Goal: Task Accomplishment & Management: Manage account settings

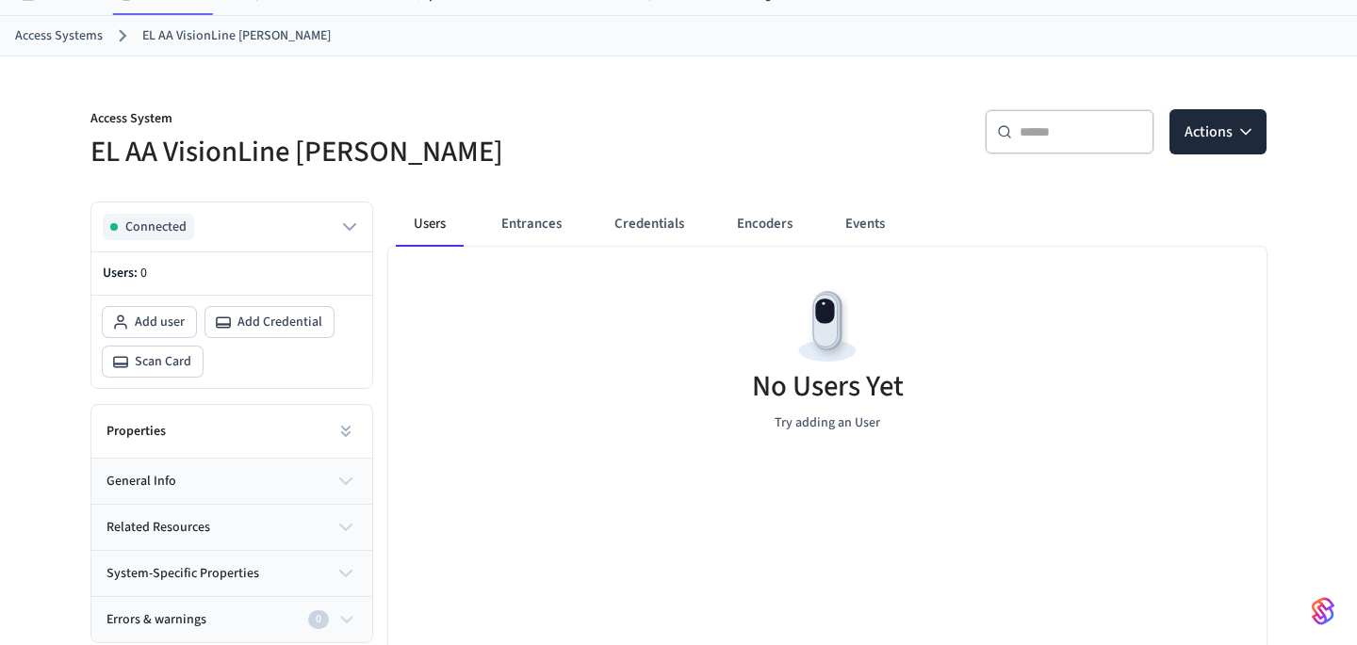
scroll to position [84, 0]
click at [507, 232] on button "Entrances" at bounding box center [531, 223] width 90 height 45
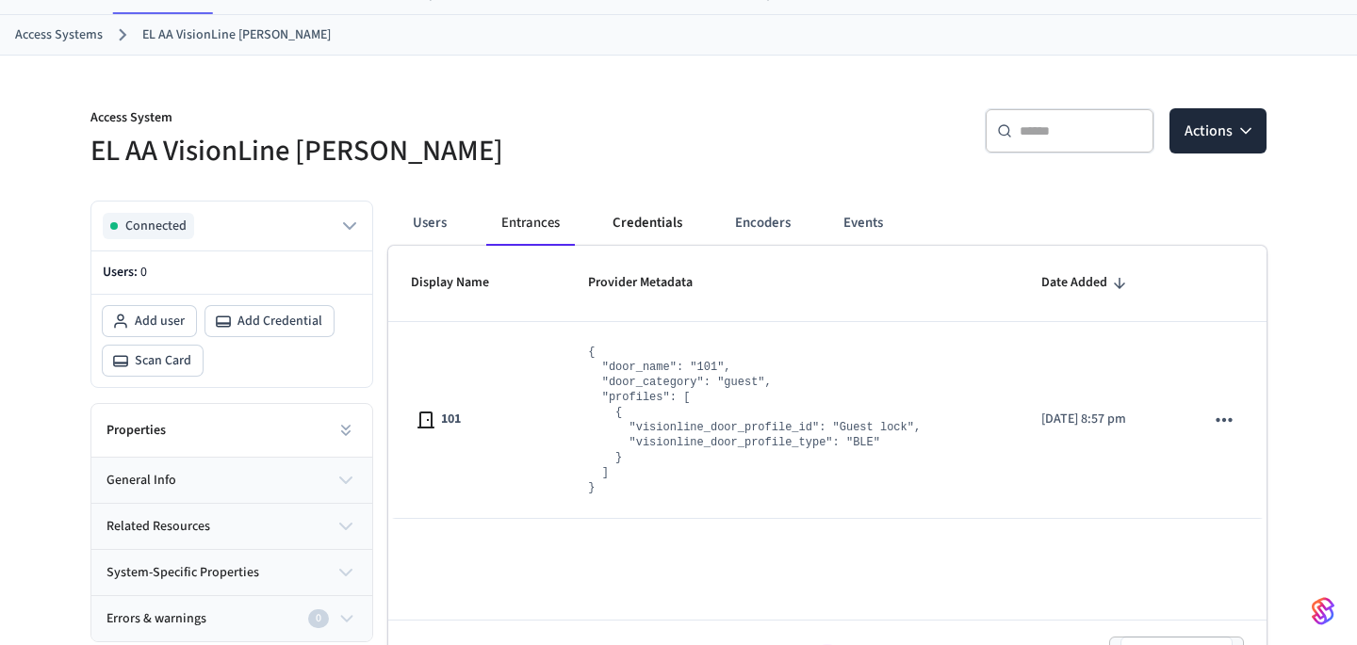
click at [646, 218] on button "Credentials" at bounding box center [647, 223] width 100 height 45
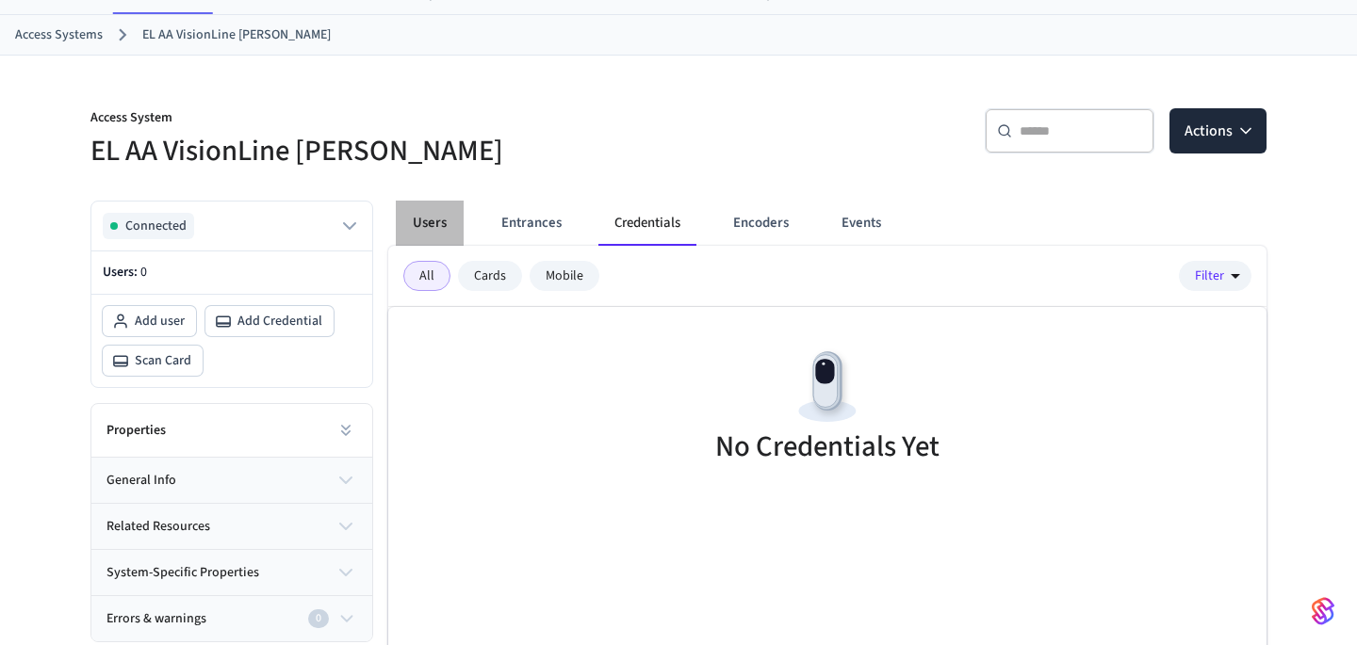
click at [440, 220] on button "Users" at bounding box center [430, 223] width 68 height 45
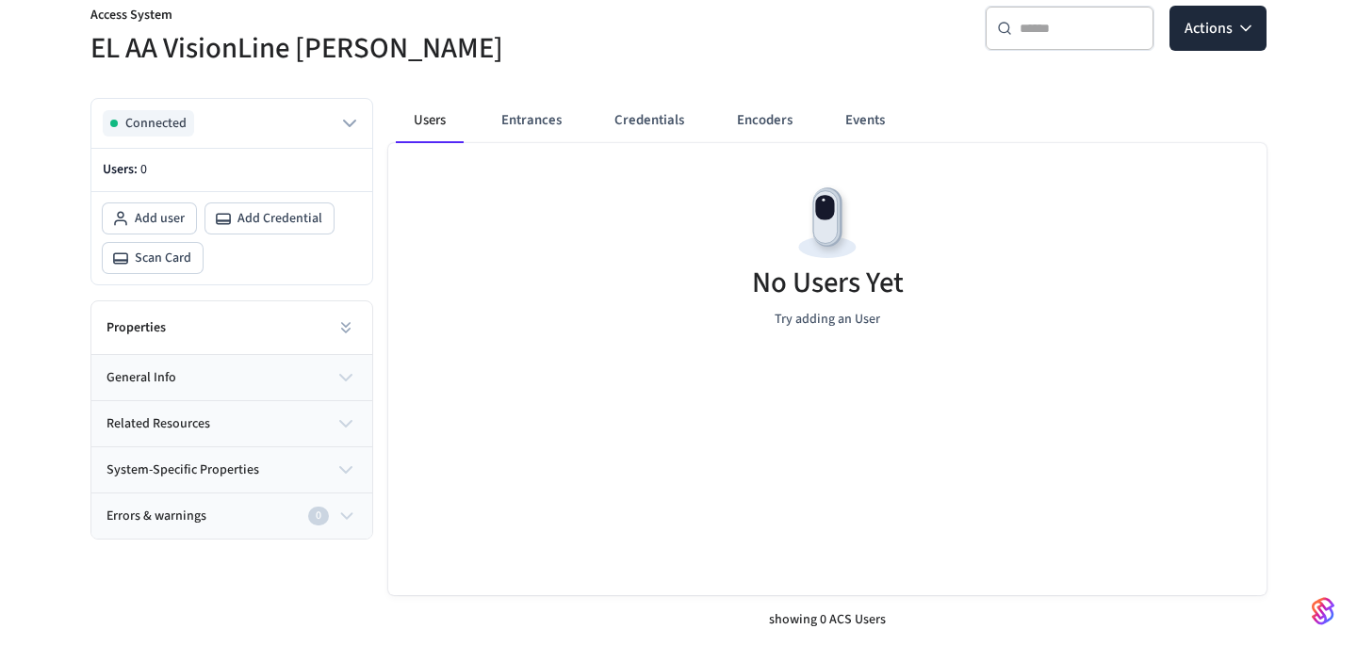
scroll to position [171, 0]
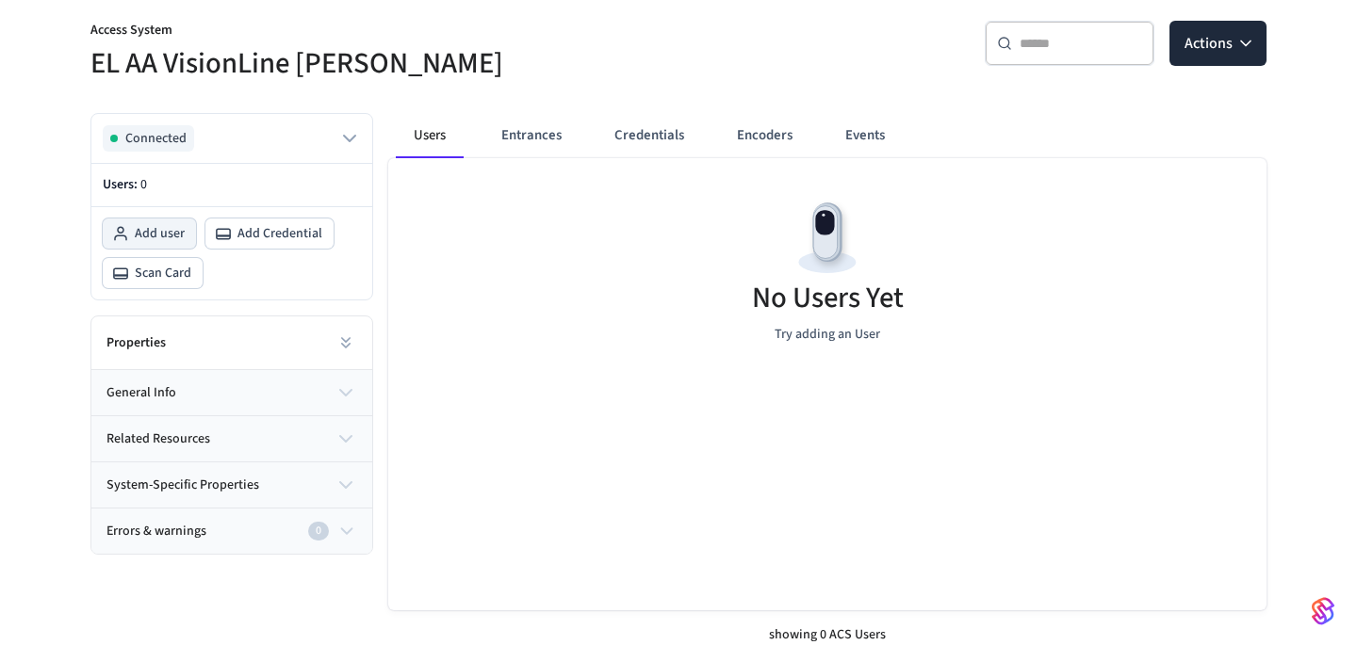
click at [146, 233] on span "Add user" at bounding box center [160, 233] width 50 height 19
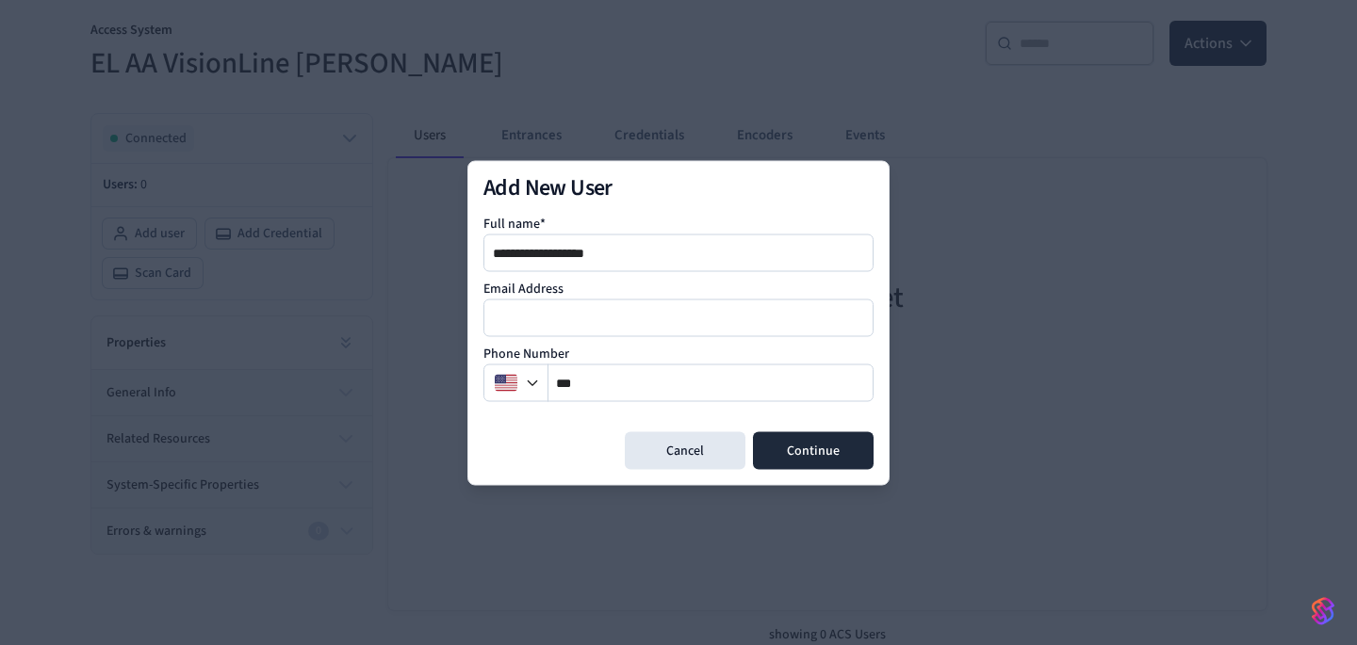
type input "**********"
click at [578, 316] on input "email" at bounding box center [679, 317] width 388 height 23
click at [599, 313] on input "email" at bounding box center [679, 317] width 388 height 23
click at [687, 458] on button "Cancel" at bounding box center [685, 450] width 121 height 38
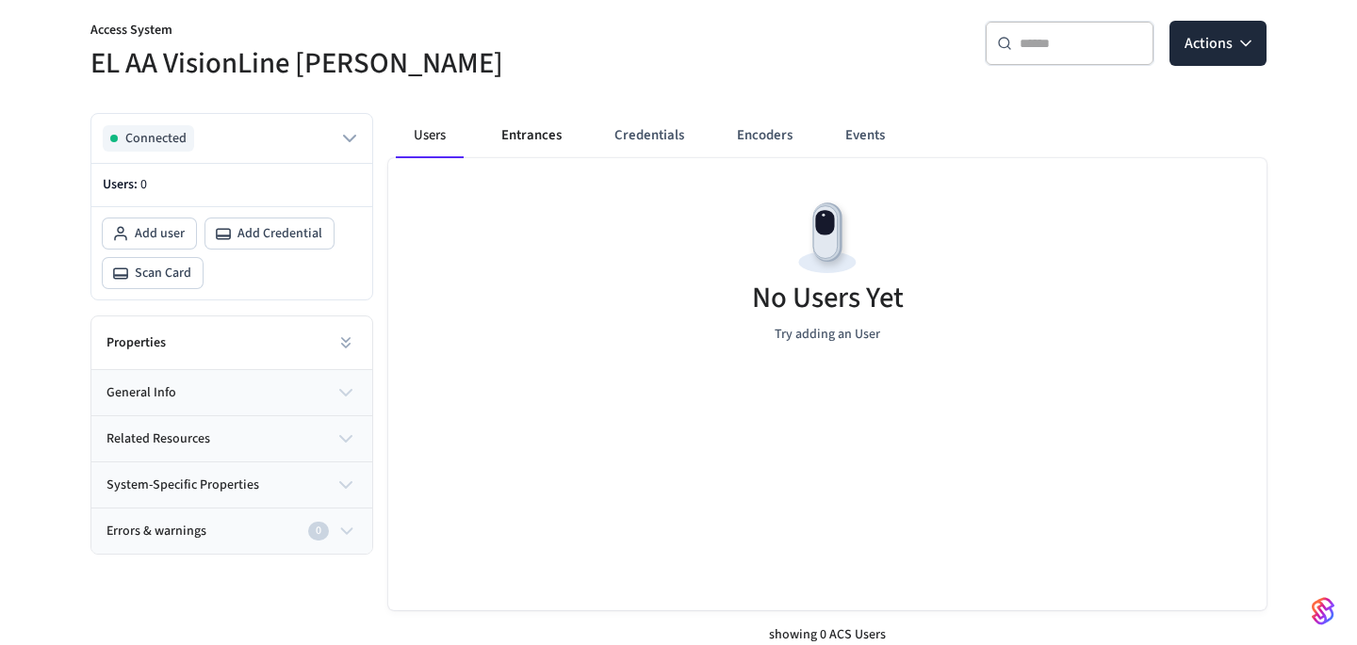
click at [543, 122] on button "Entrances" at bounding box center [531, 135] width 90 height 45
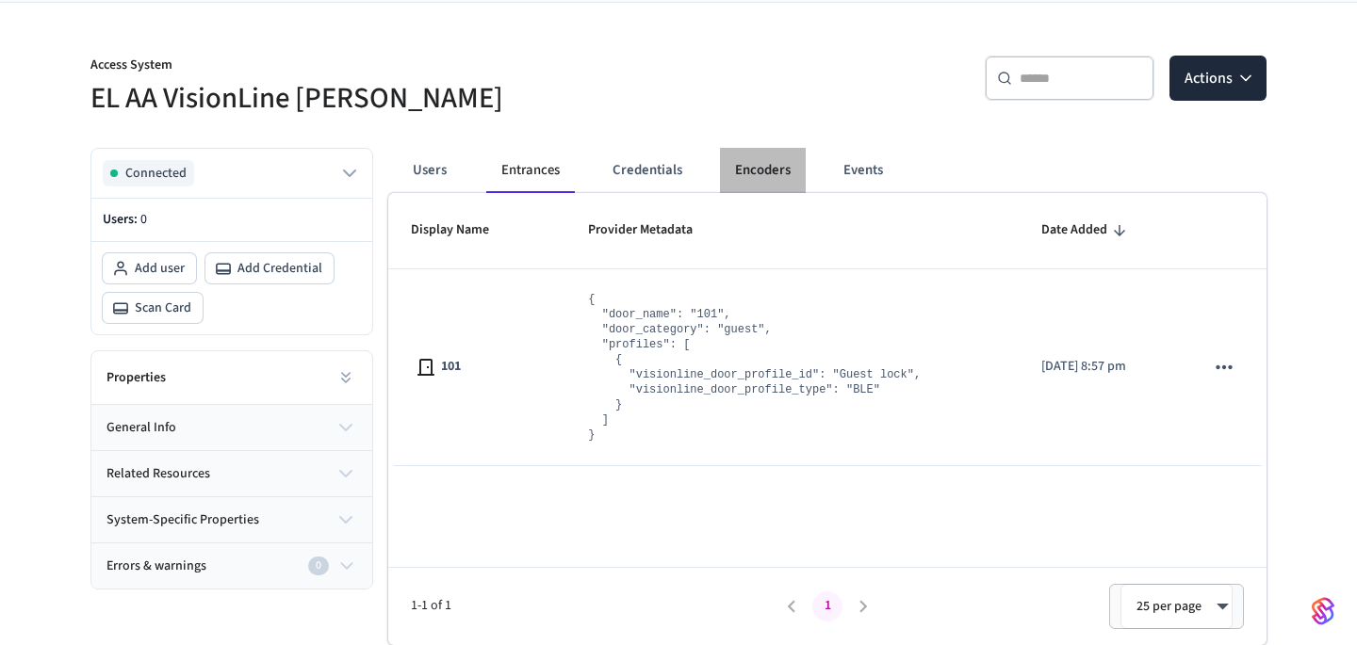
click at [762, 169] on button "Encoders" at bounding box center [763, 170] width 86 height 45
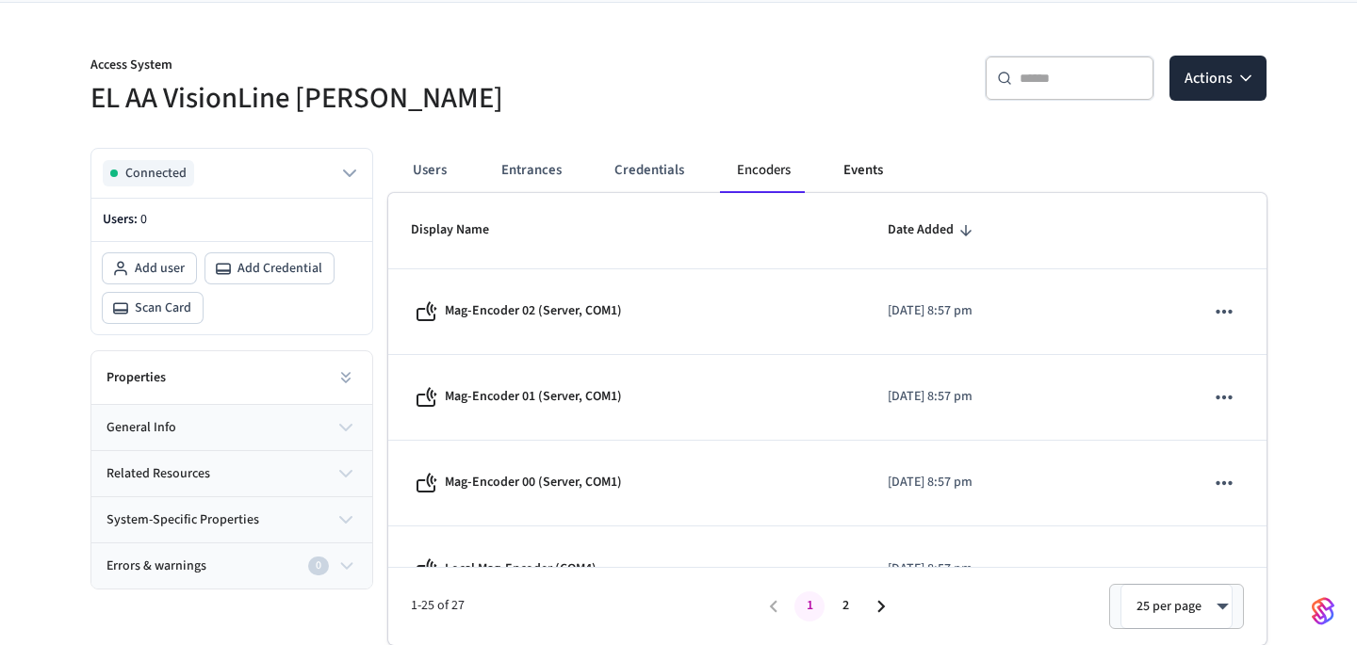
click at [876, 171] on button "Events" at bounding box center [863, 170] width 70 height 45
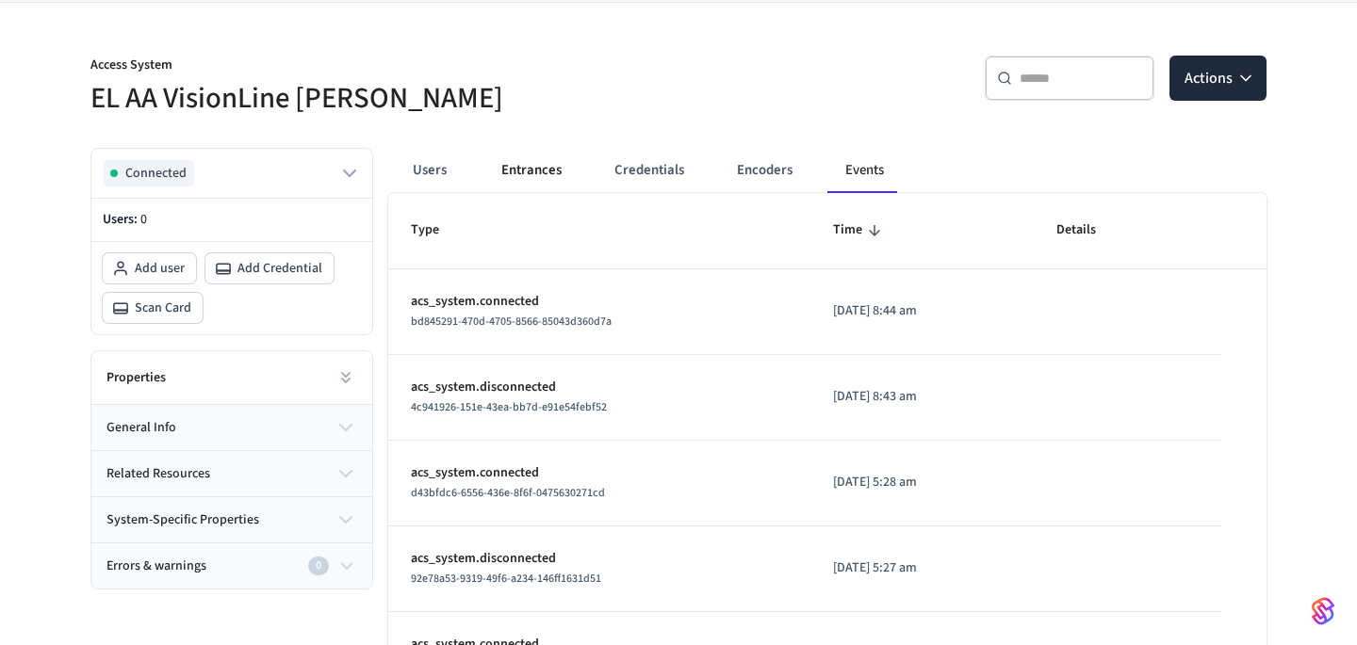
click at [562, 173] on button "Entrances" at bounding box center [531, 170] width 90 height 45
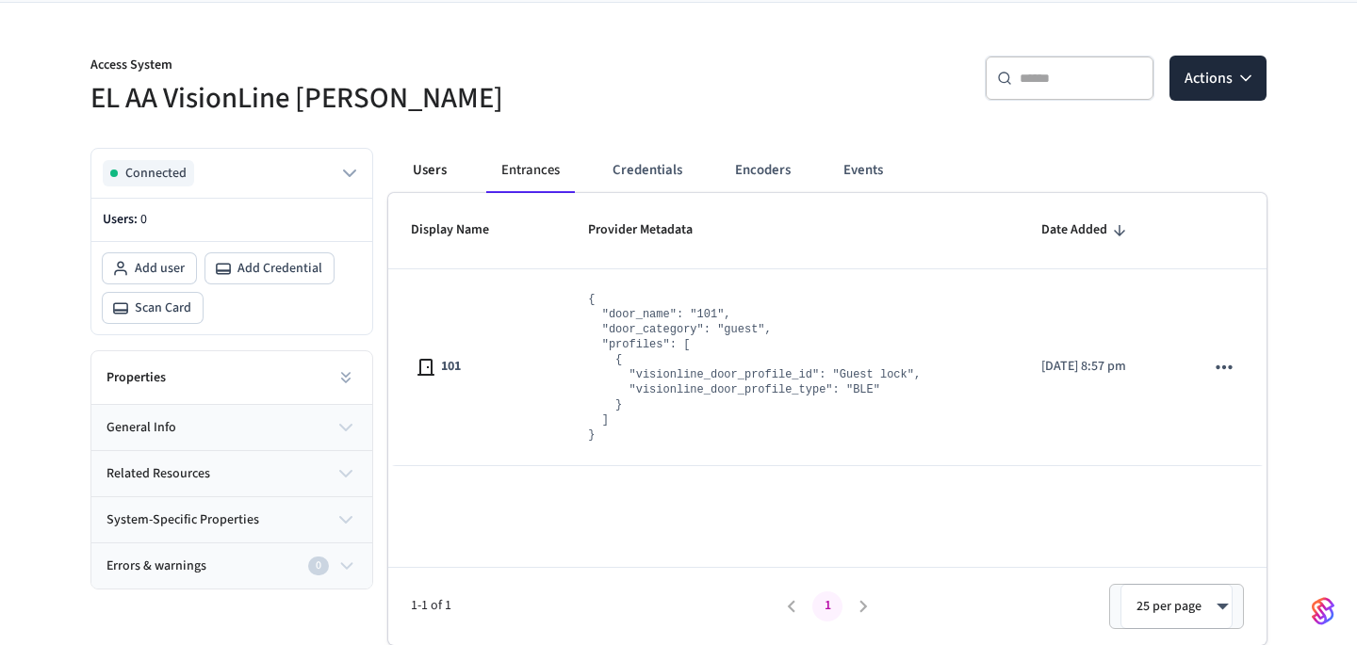
click at [416, 169] on button "Users" at bounding box center [430, 170] width 68 height 45
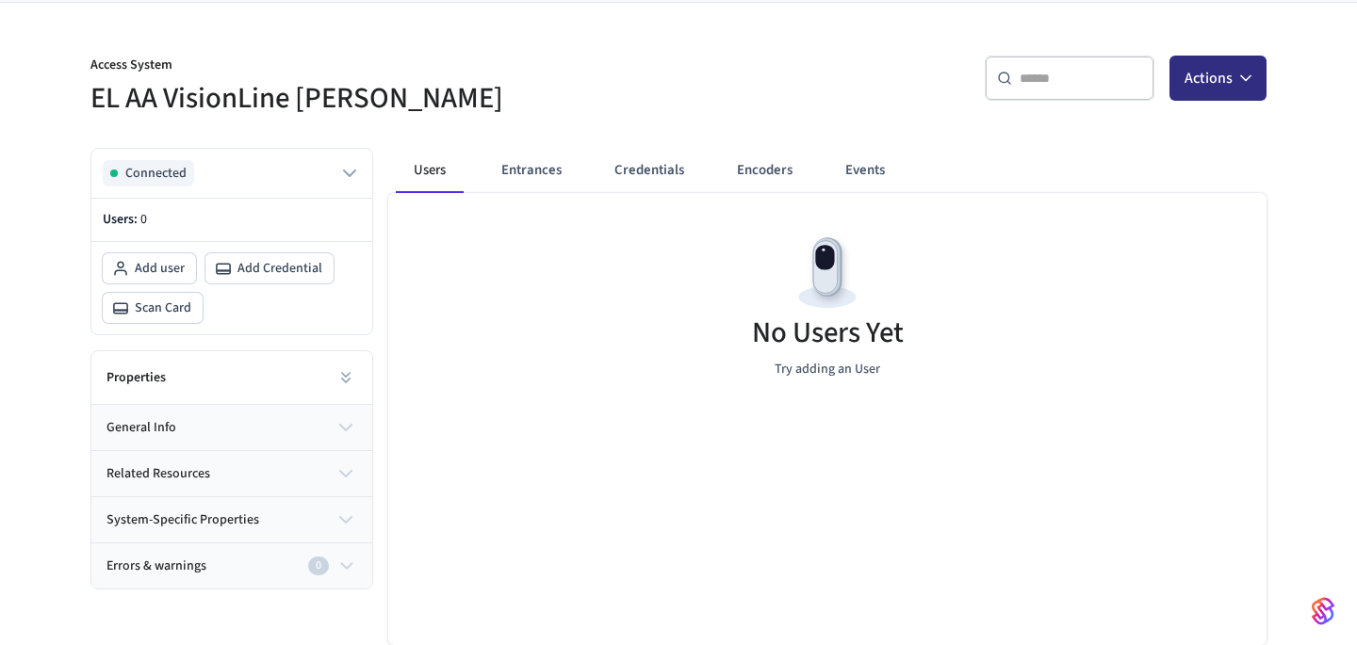
click at [1245, 69] on icon "button" at bounding box center [1245, 78] width 19 height 19
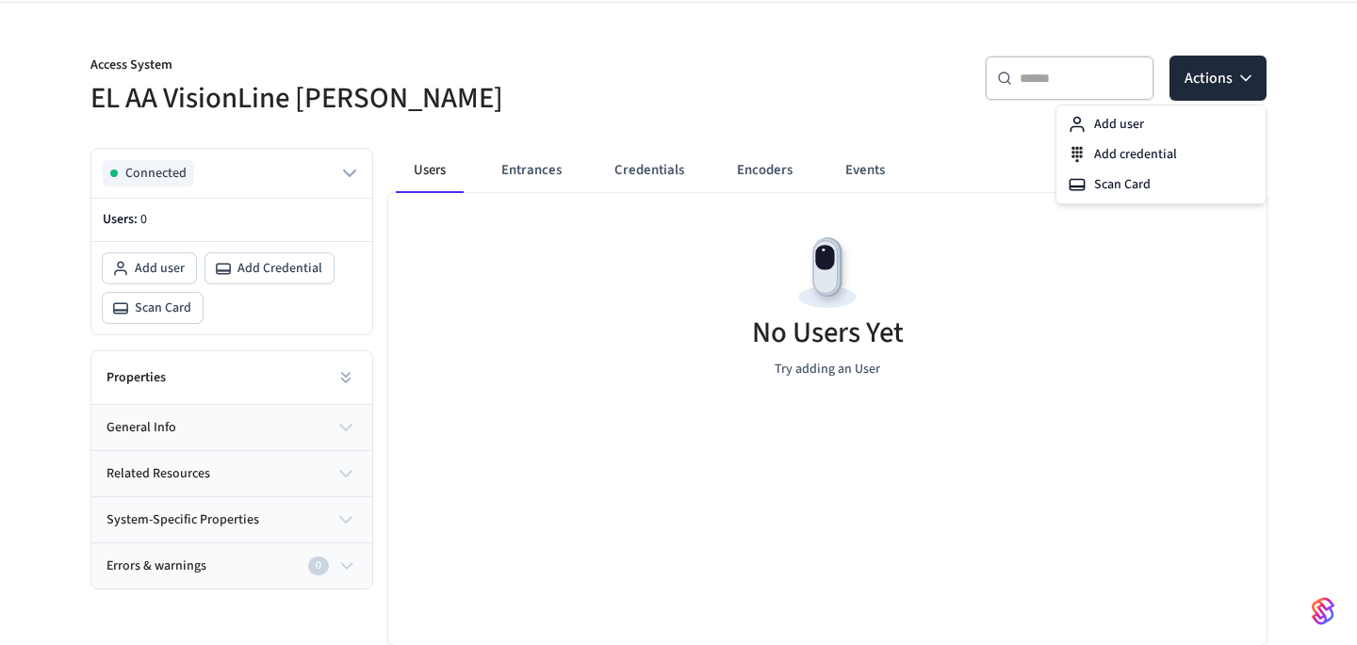
click at [793, 119] on div "Access System EL AA VisionLine [PERSON_NAME] ​ ​ Actions Connected Users: 0 Add…" at bounding box center [678, 349] width 1206 height 692
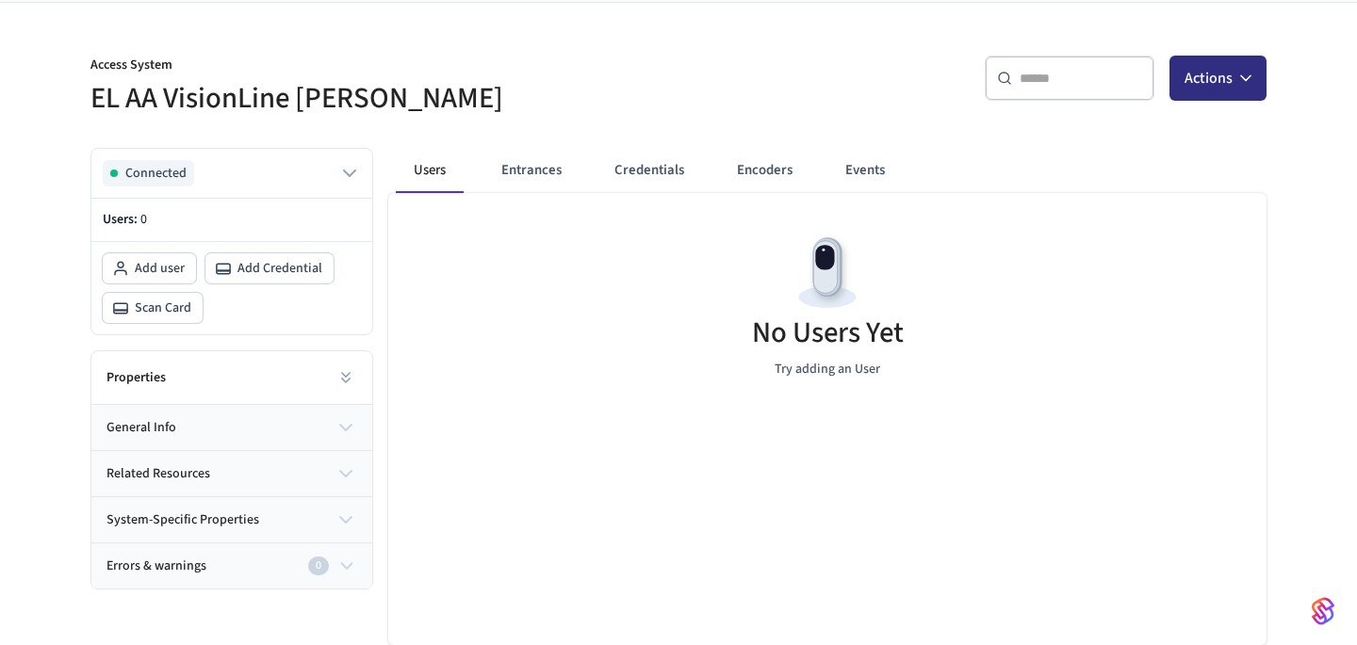
scroll to position [0, 0]
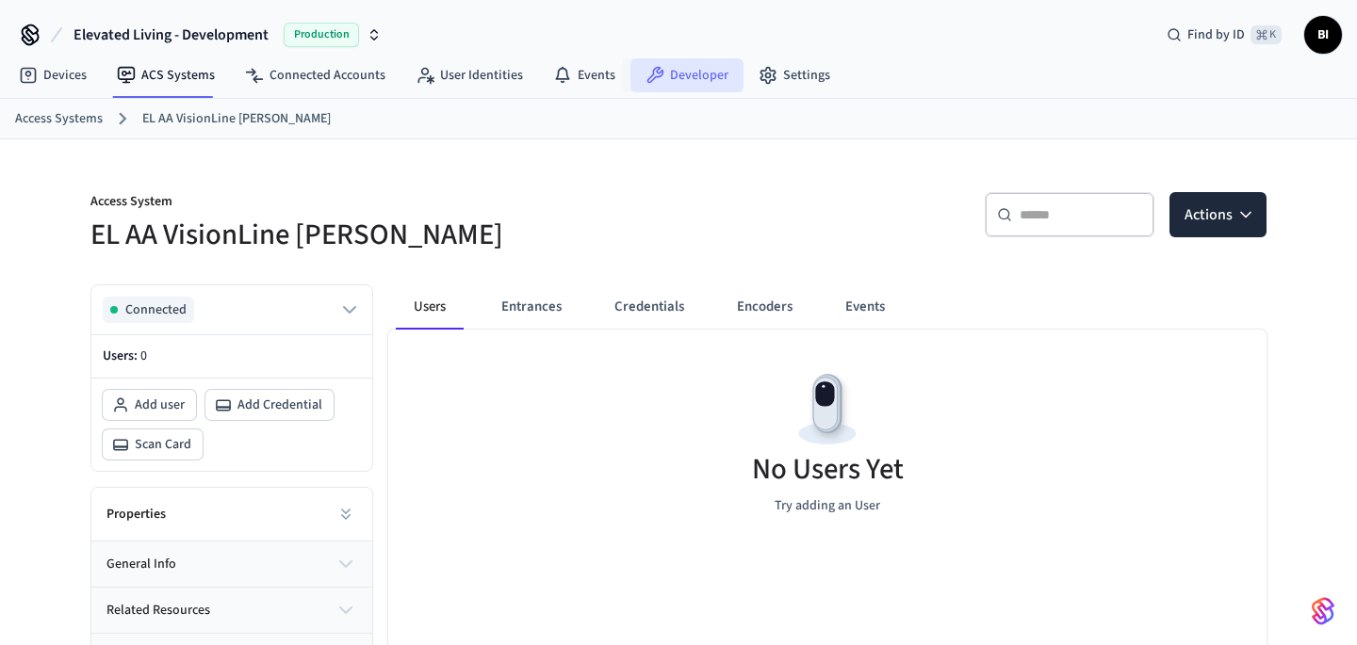
click at [678, 72] on link "Developer" at bounding box center [686, 75] width 113 height 34
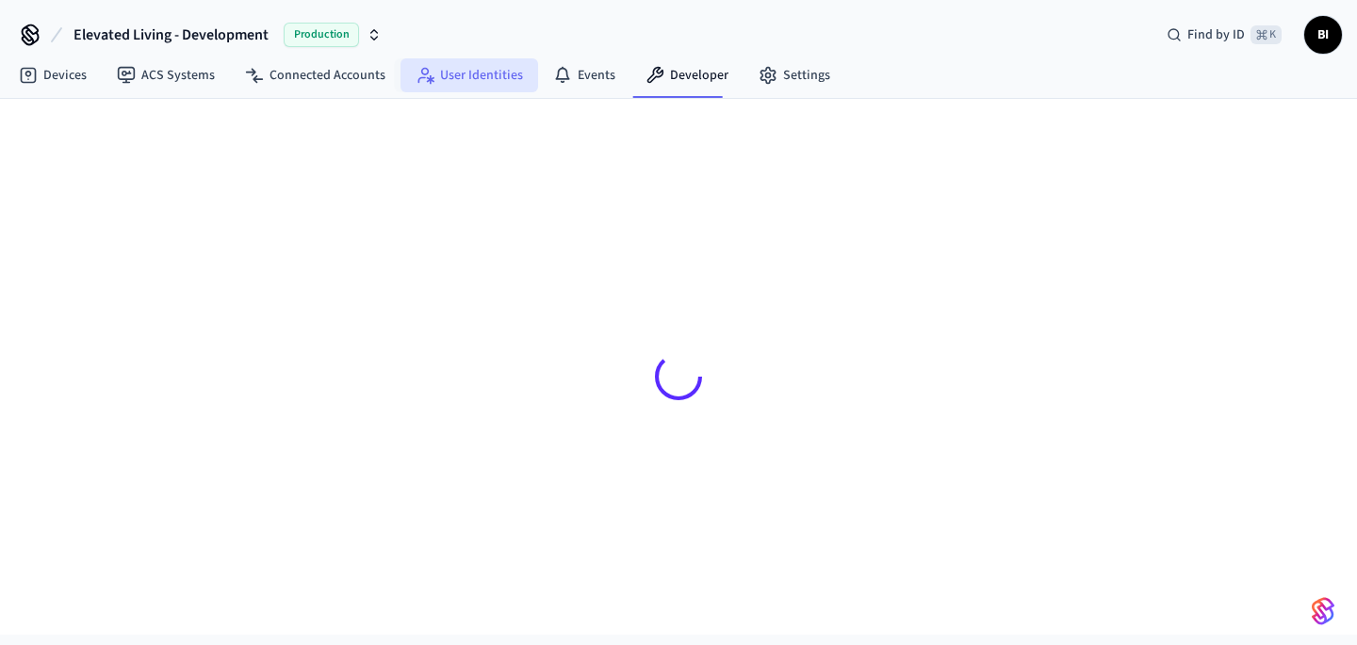
click at [457, 81] on link "User Identities" at bounding box center [469, 75] width 138 height 34
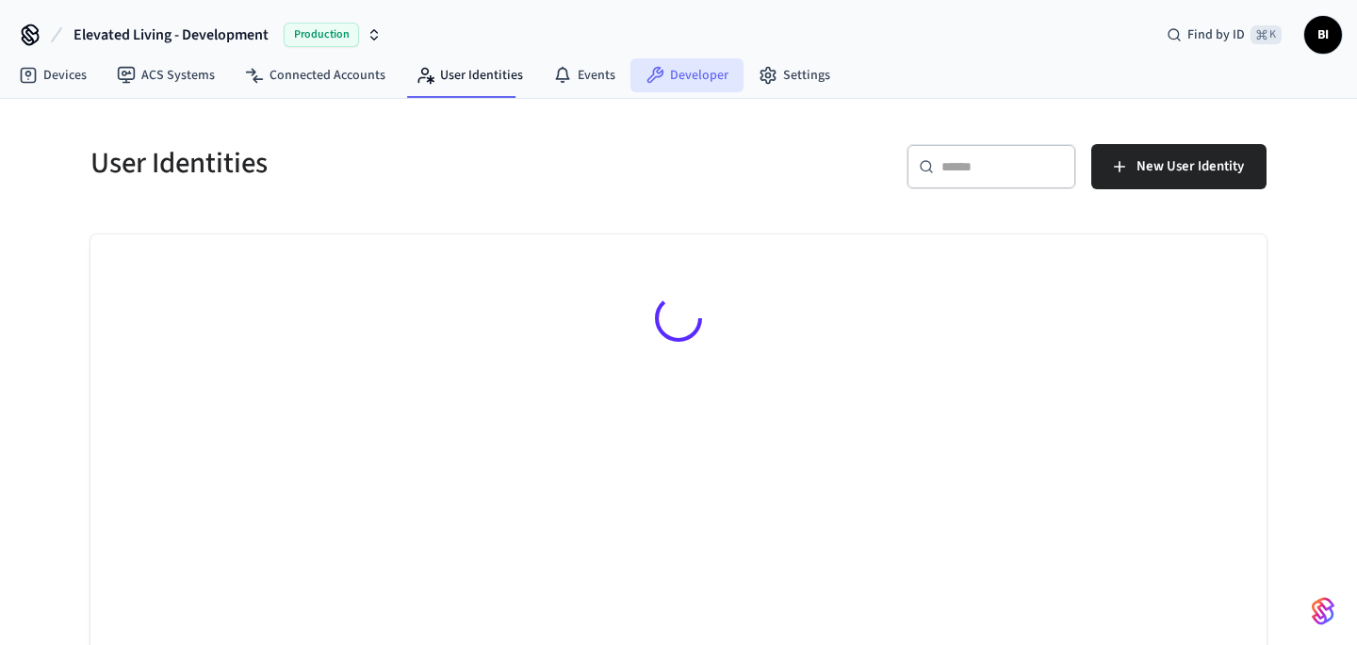
click at [682, 80] on link "Developer" at bounding box center [686, 75] width 113 height 34
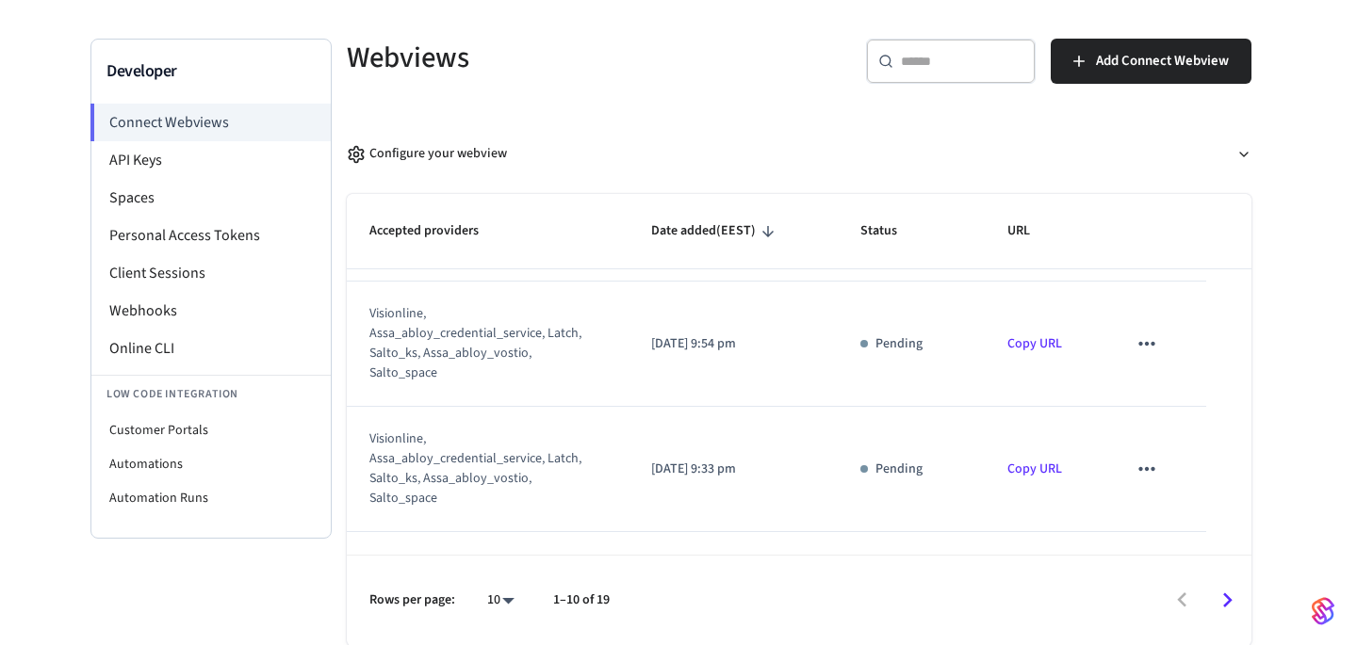
scroll to position [1171, 0]
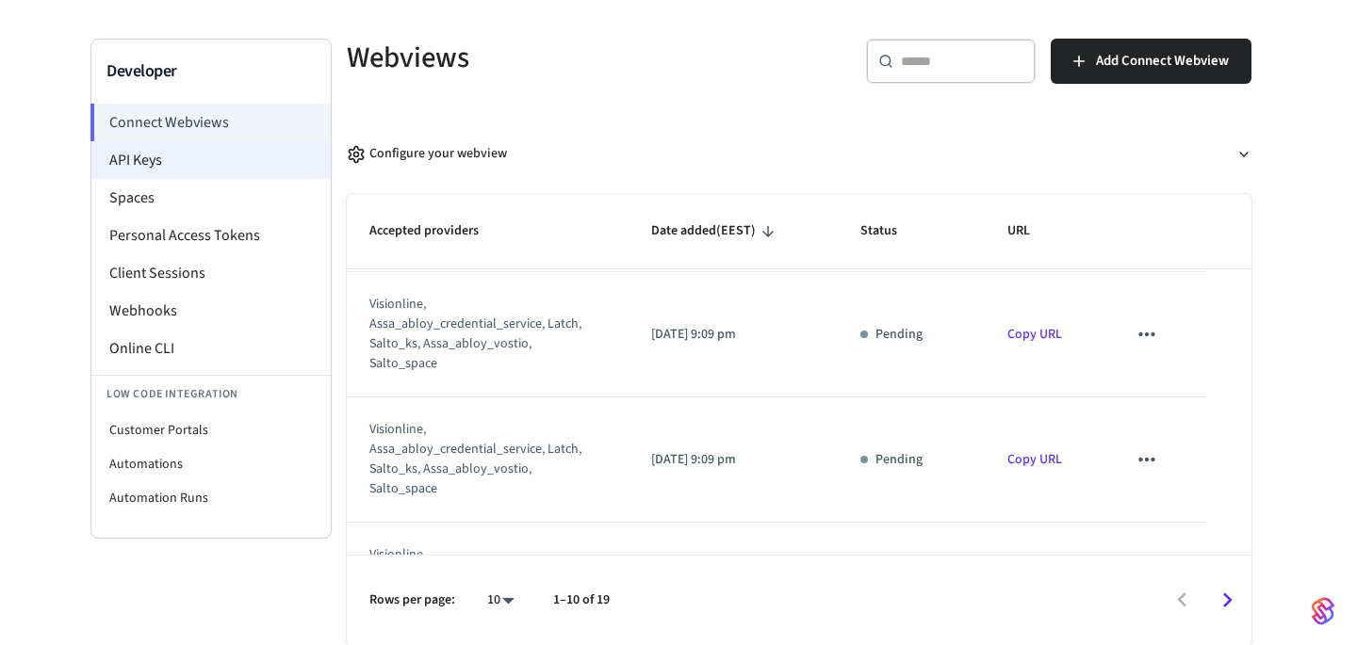
click at [196, 159] on li "API Keys" at bounding box center [210, 160] width 239 height 38
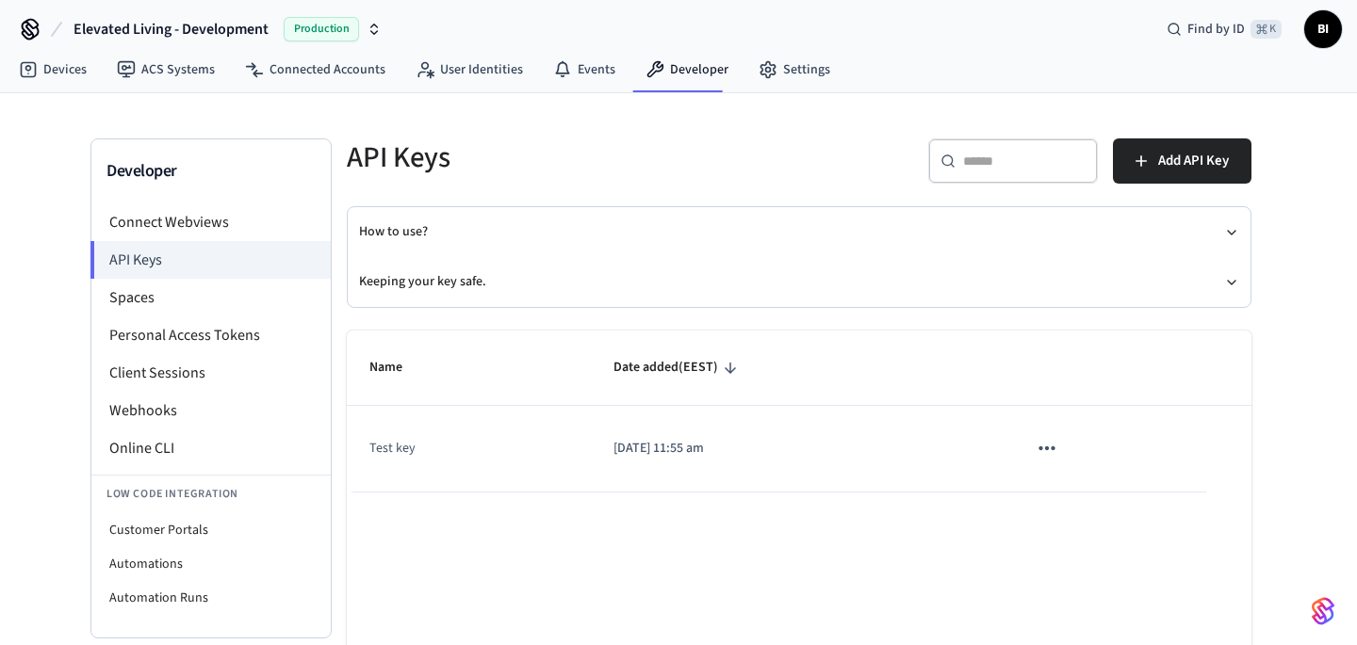
scroll to position [24, 0]
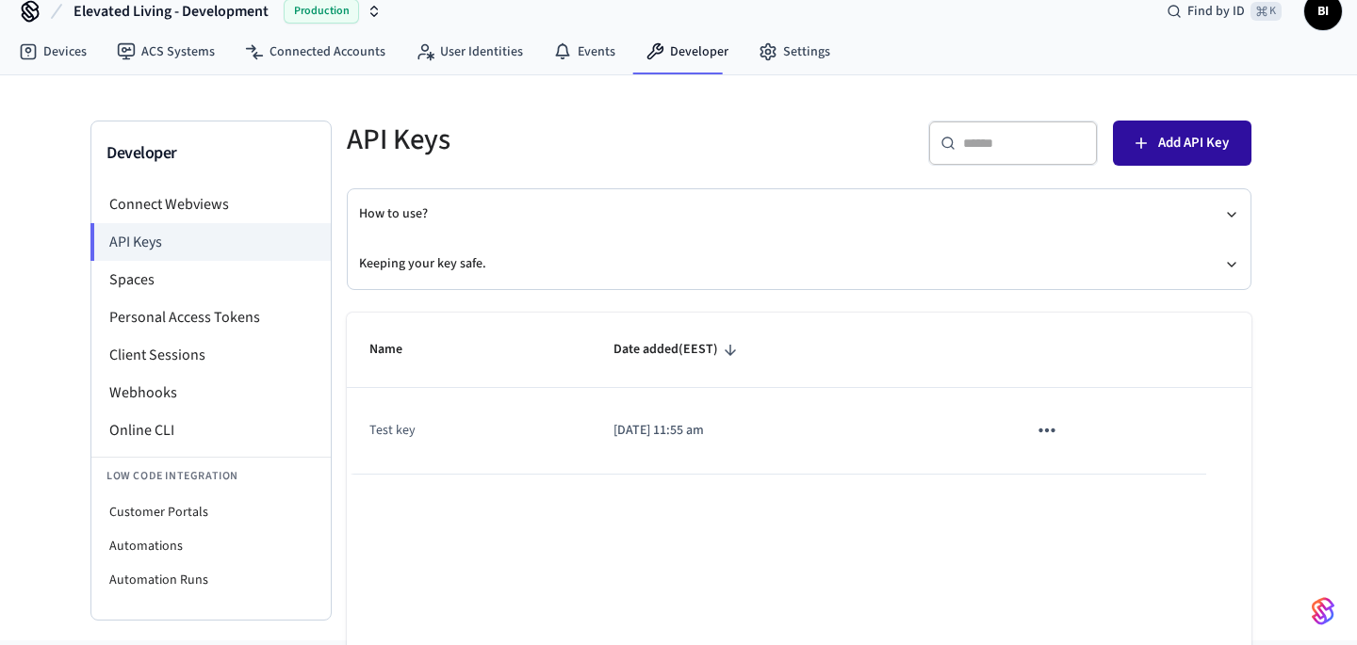
click at [1206, 154] on span "Add API Key" at bounding box center [1193, 143] width 71 height 24
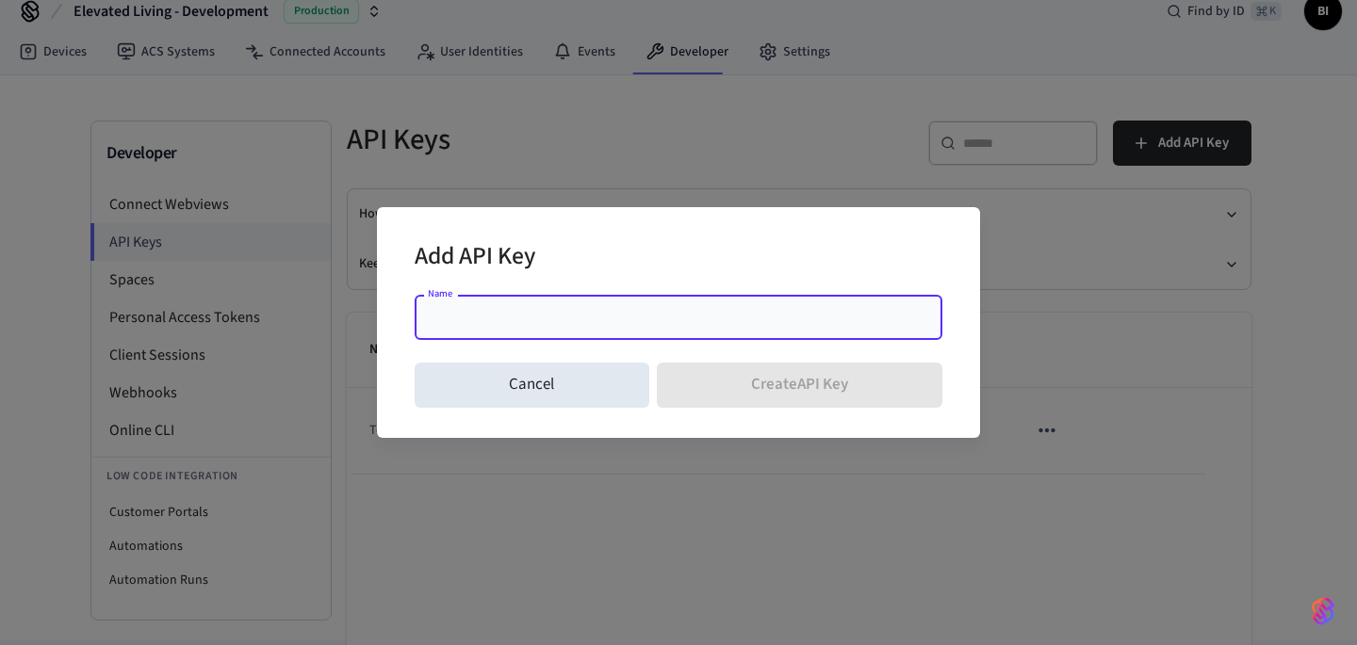
click at [753, 275] on div "Add API Key" at bounding box center [679, 258] width 528 height 57
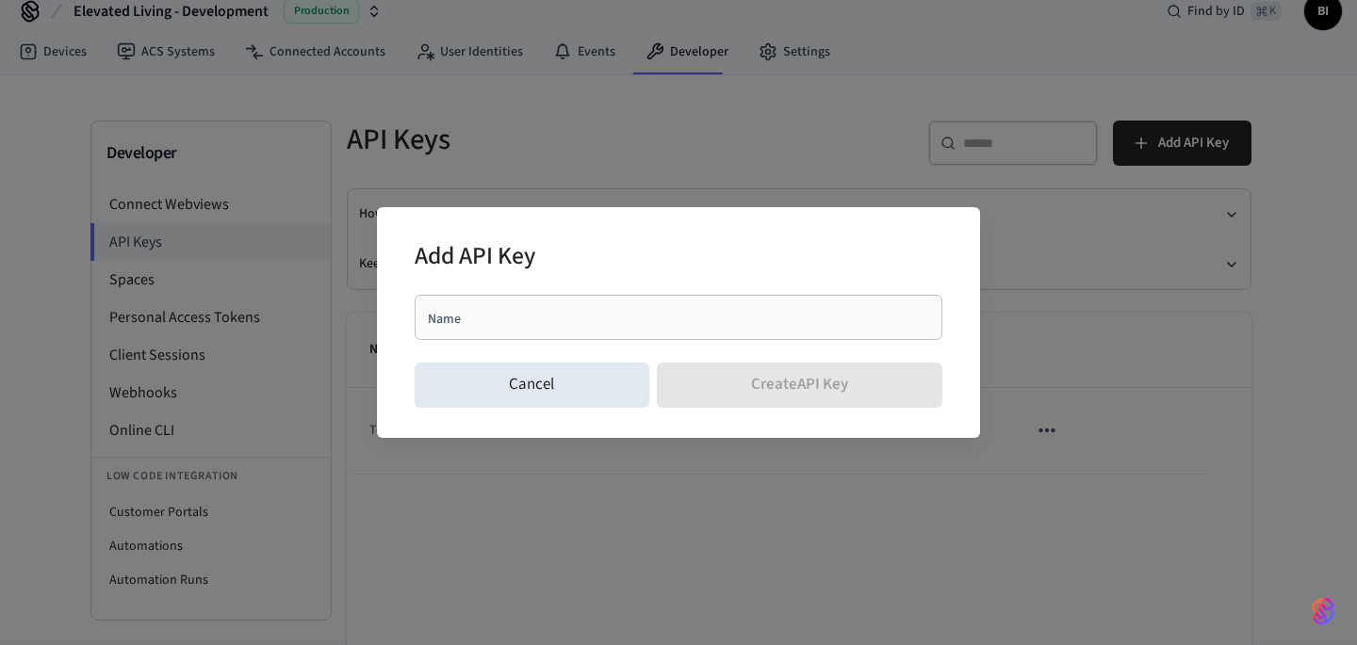
click at [560, 414] on div "Cancel Create API Key" at bounding box center [679, 385] width 528 height 60
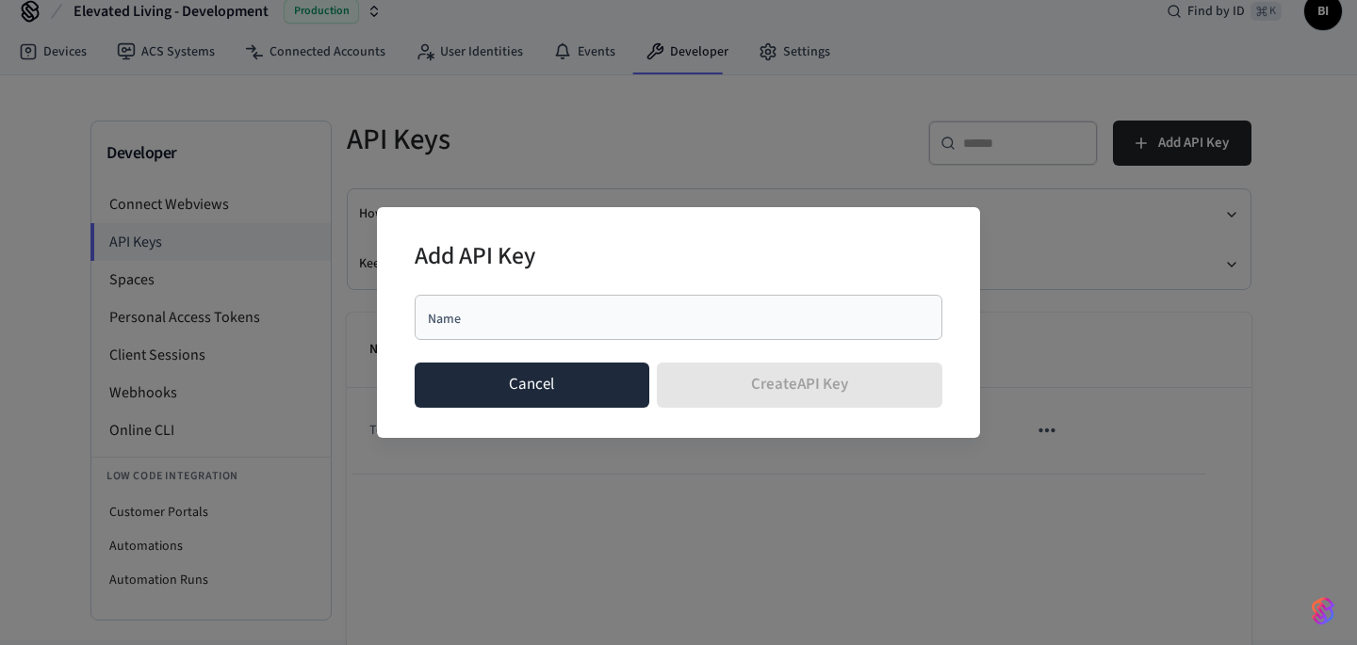
click at [566, 392] on button "Cancel" at bounding box center [532, 385] width 235 height 45
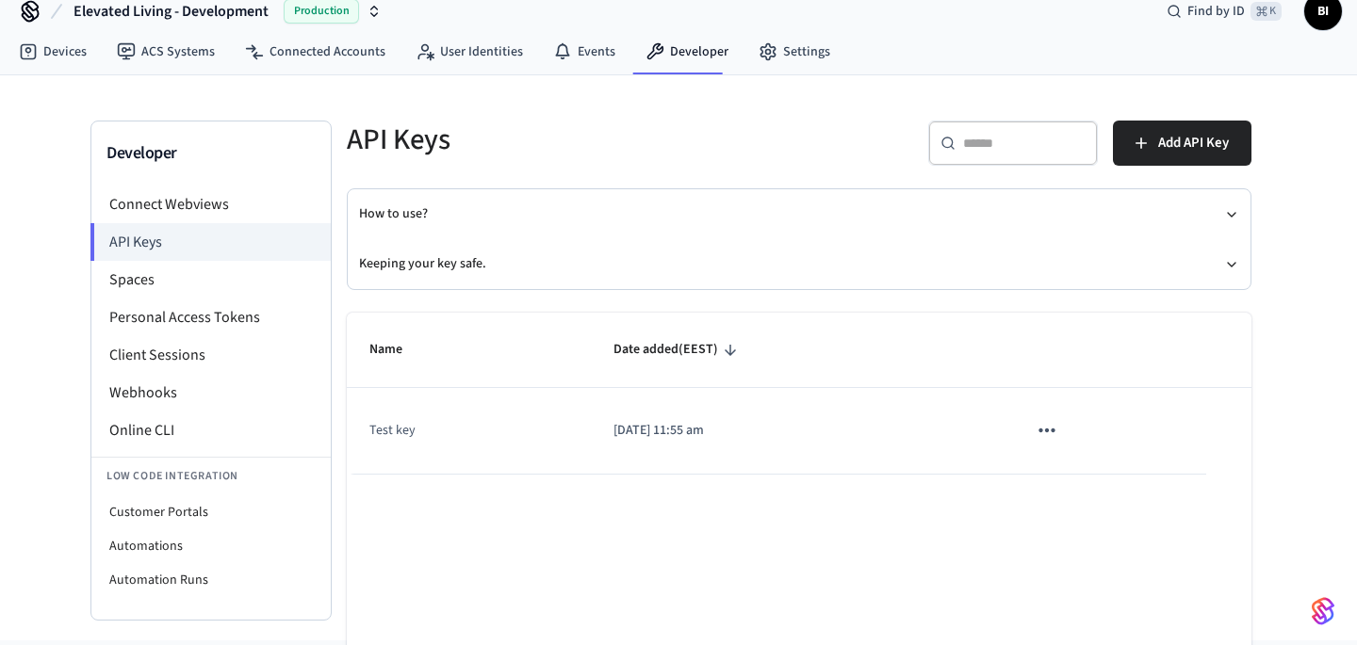
click at [1048, 432] on icon "sticky table" at bounding box center [1046, 431] width 16 height 4
click at [623, 426] on div at bounding box center [678, 322] width 1357 height 645
click at [387, 429] on td "Test key" at bounding box center [469, 431] width 244 height 86
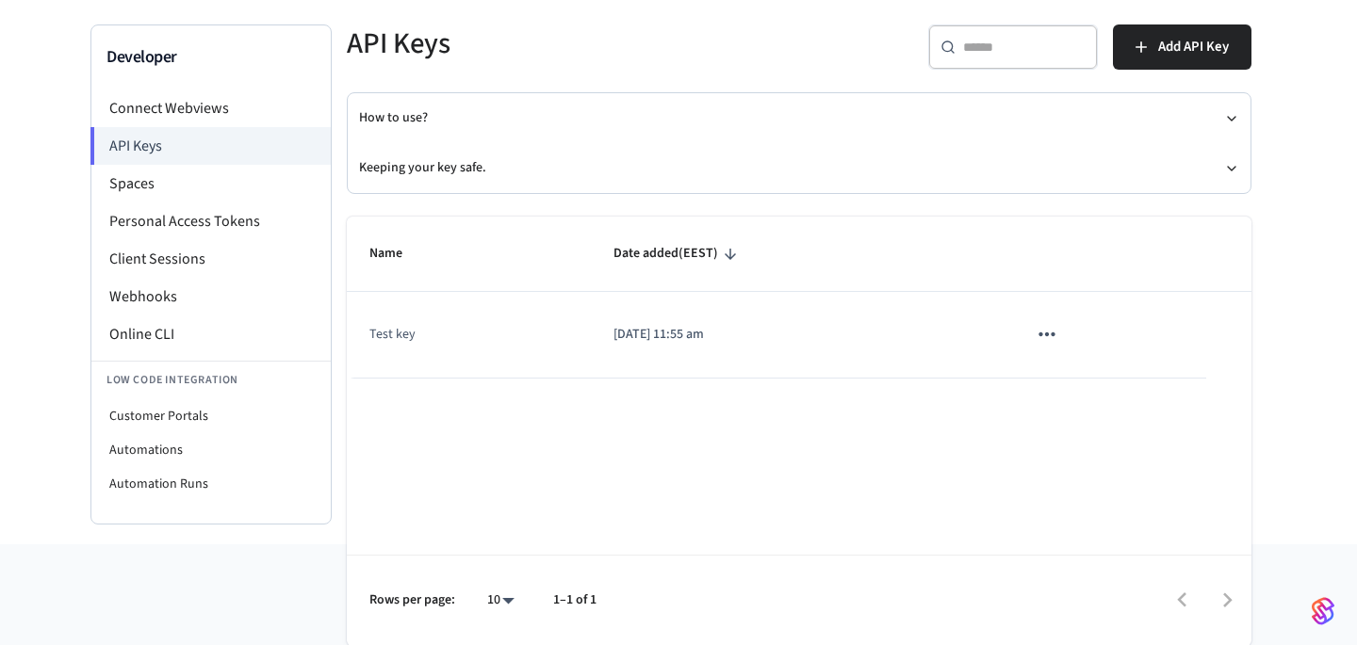
scroll to position [0, 0]
